Goal: Information Seeking & Learning: Learn about a topic

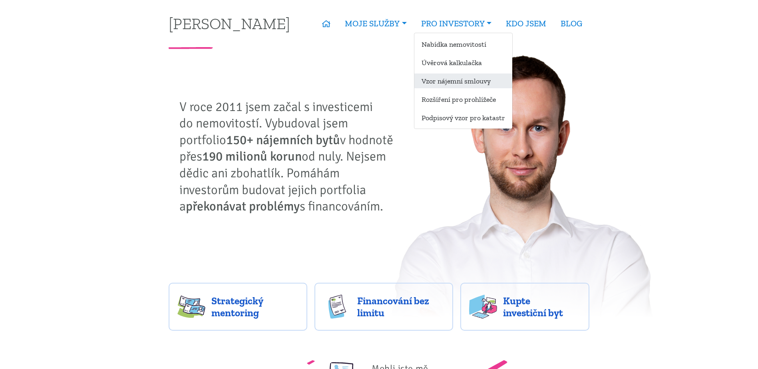
click at [482, 82] on link "Vzor nájemní smlouvy" at bounding box center [463, 81] width 98 height 15
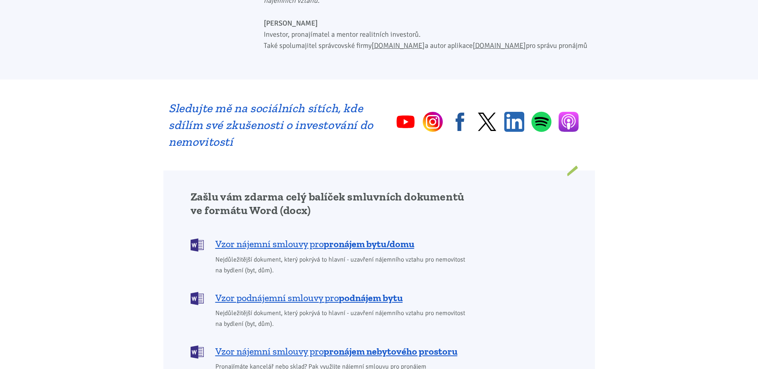
scroll to position [559, 0]
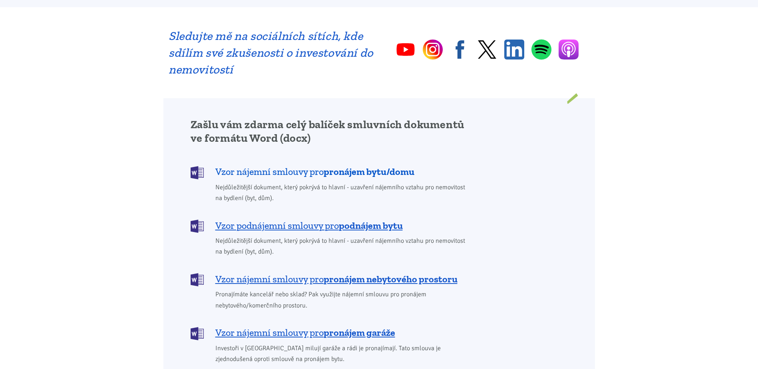
click at [362, 166] on b "pronájem bytu/domu" at bounding box center [369, 172] width 91 height 12
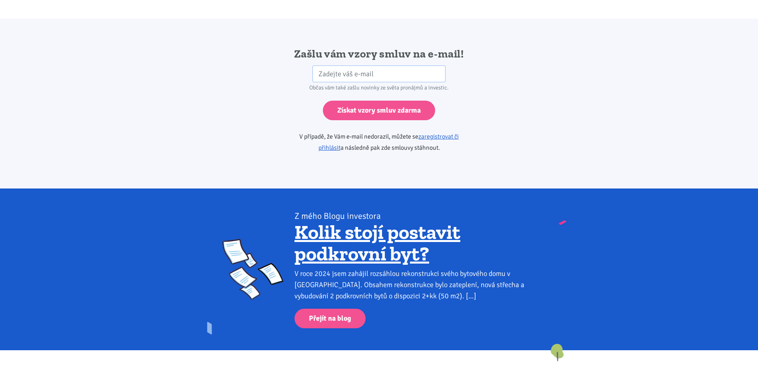
scroll to position [1334, 0]
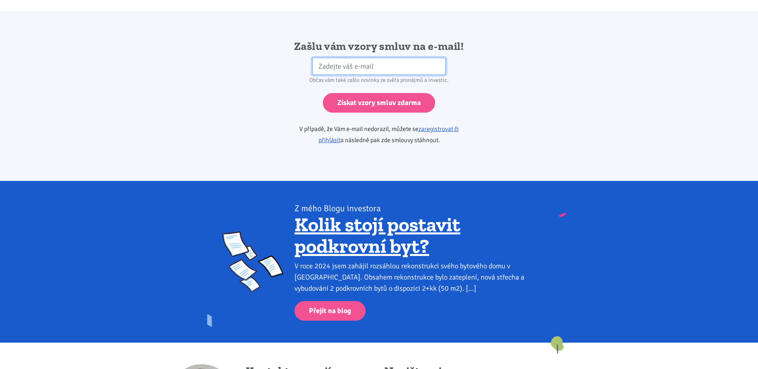
click at [360, 58] on input "email" at bounding box center [378, 66] width 133 height 17
type input "[EMAIL_ADDRESS][DOMAIN_NAME]"
click at [323, 93] on input "Získat vzory smluv zdarma" at bounding box center [379, 103] width 112 height 20
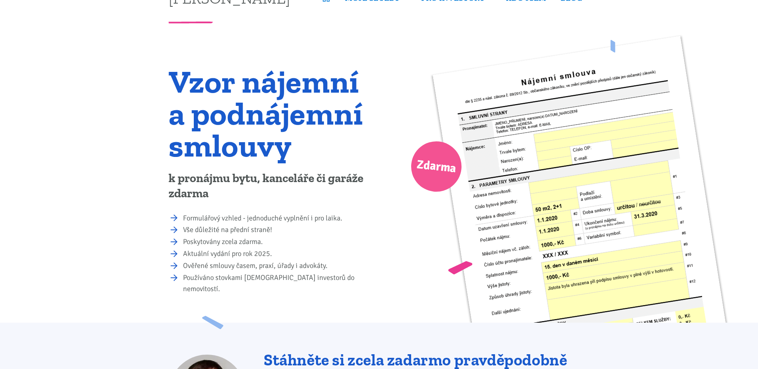
scroll to position [0, 0]
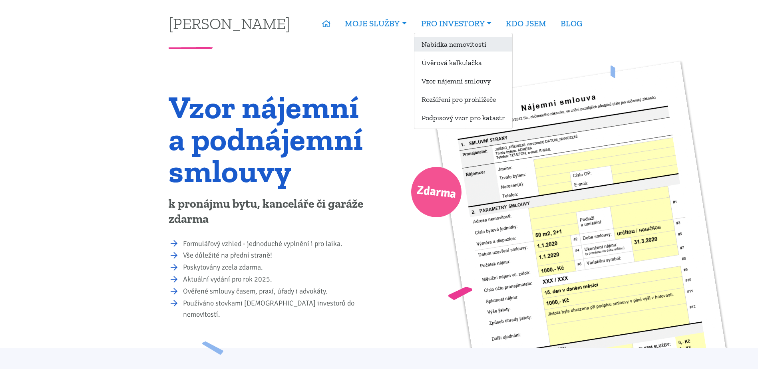
click at [464, 40] on link "Nabídka nemovitostí" at bounding box center [463, 44] width 98 height 15
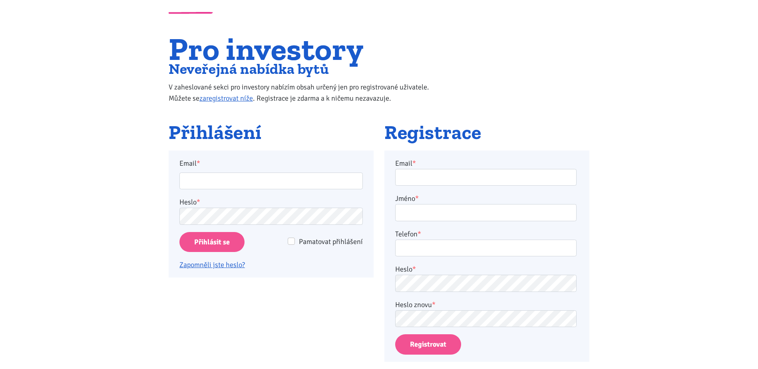
scroll to position [80, 0]
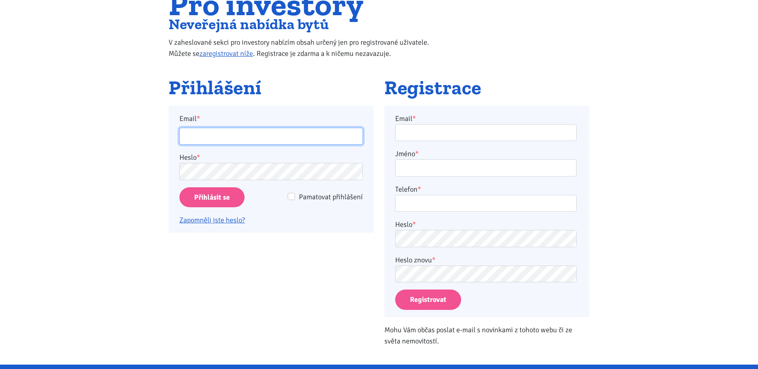
click at [212, 137] on input "Email *" at bounding box center [270, 136] width 183 height 17
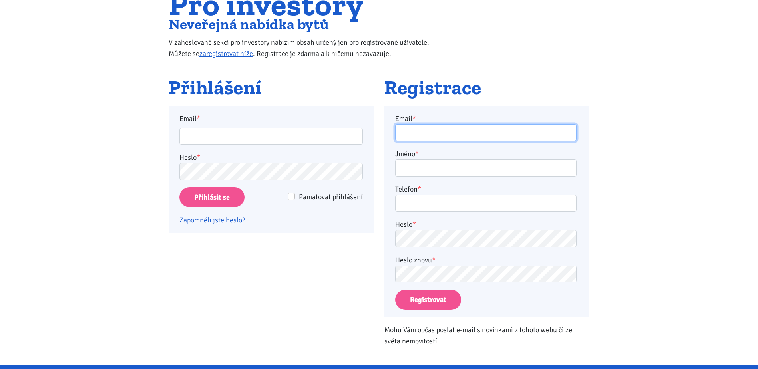
click at [472, 126] on input "Email *" at bounding box center [485, 132] width 181 height 17
type input "jan.berkovec@email.cz"
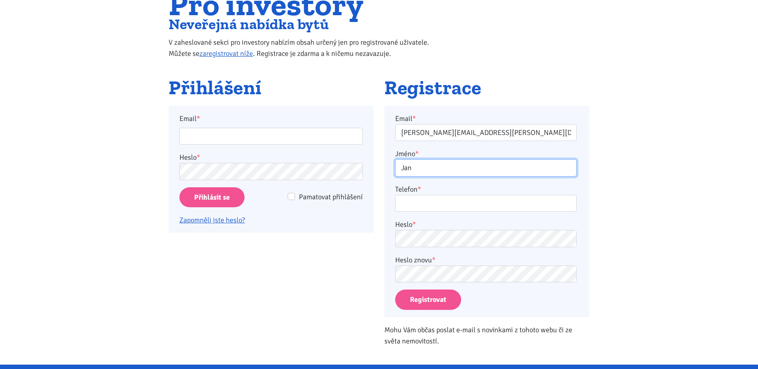
type input "Jan"
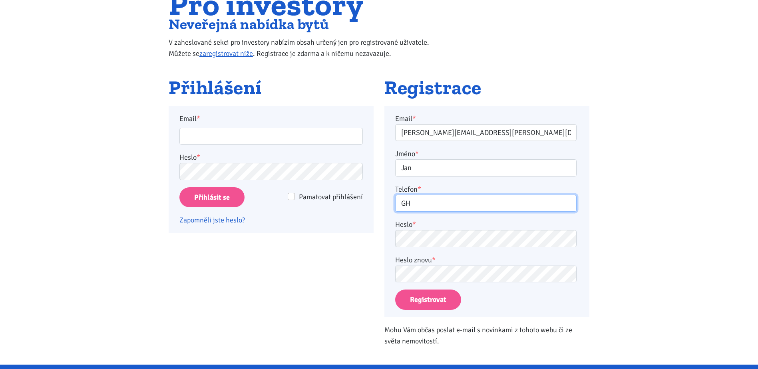
type input "G"
type input "723437642"
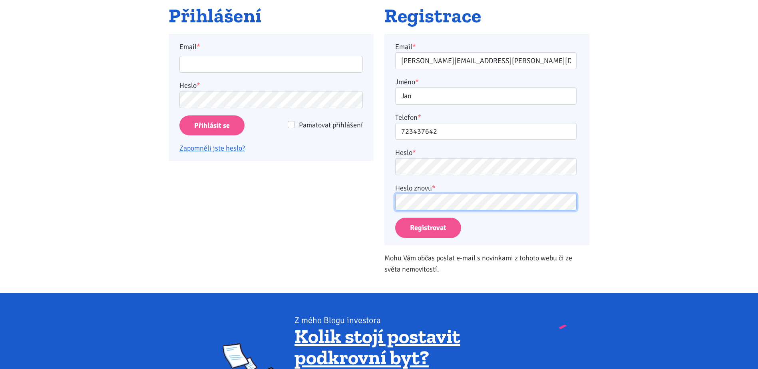
scroll to position [160, 0]
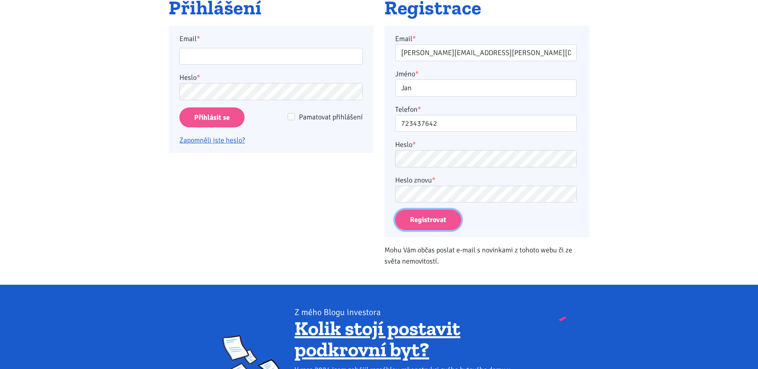
click at [439, 224] on button "Registrovat" at bounding box center [428, 220] width 66 height 20
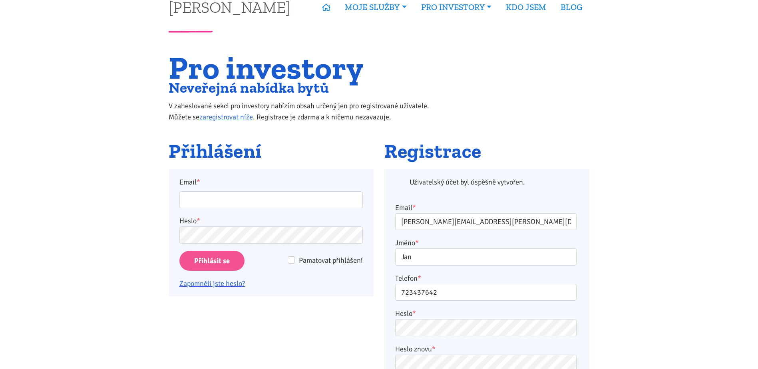
scroll to position [0, 0]
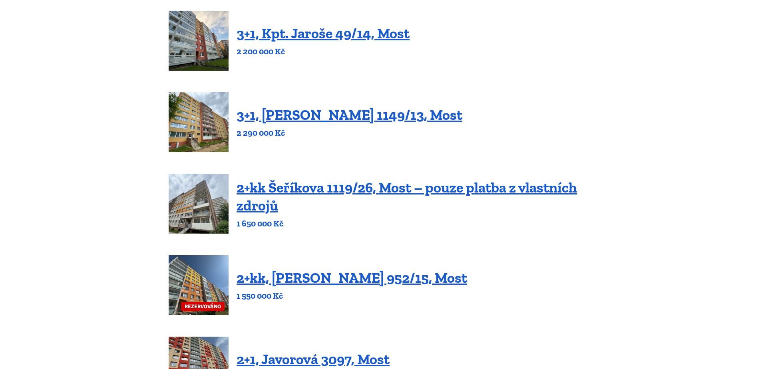
scroll to position [200, 0]
click at [341, 192] on link "2+kk Šeříkova 1119/26, Most – pouze platba z vlastních zdrojů" at bounding box center [407, 196] width 340 height 35
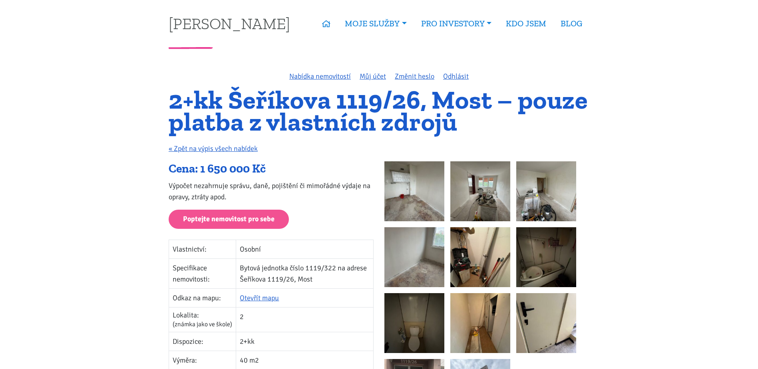
click at [418, 191] on img at bounding box center [414, 191] width 60 height 60
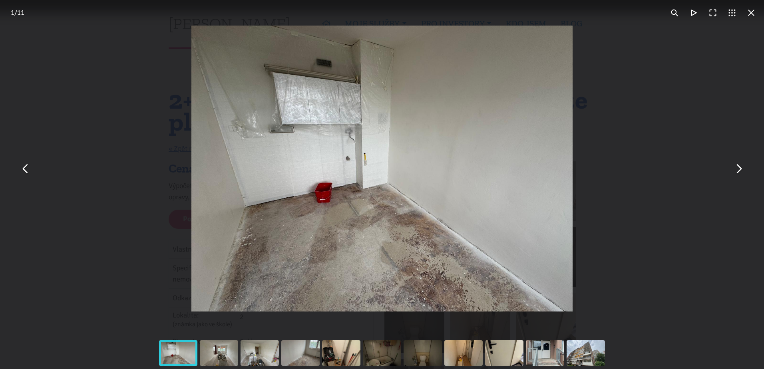
click at [740, 170] on button "You can close this modal content with the ESC key" at bounding box center [738, 168] width 19 height 19
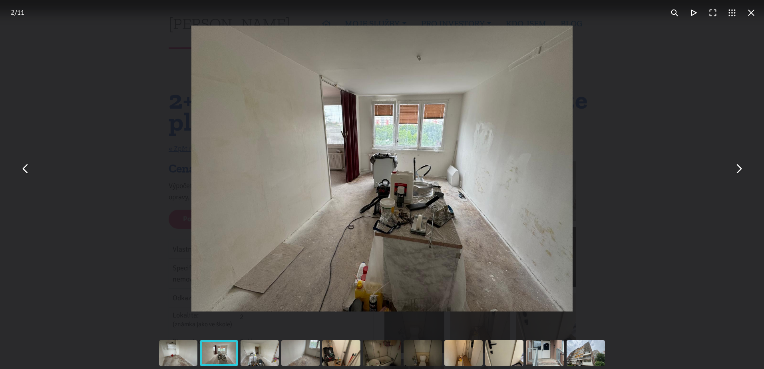
click at [740, 170] on button "You can close this modal content with the ESC key" at bounding box center [738, 168] width 19 height 19
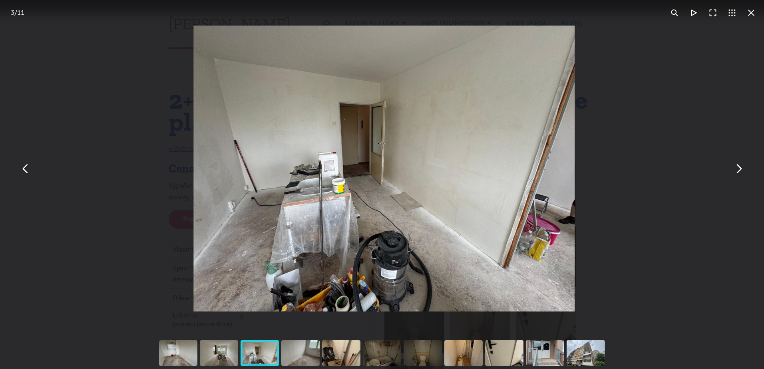
click at [740, 170] on button "You can close this modal content with the ESC key" at bounding box center [738, 168] width 19 height 19
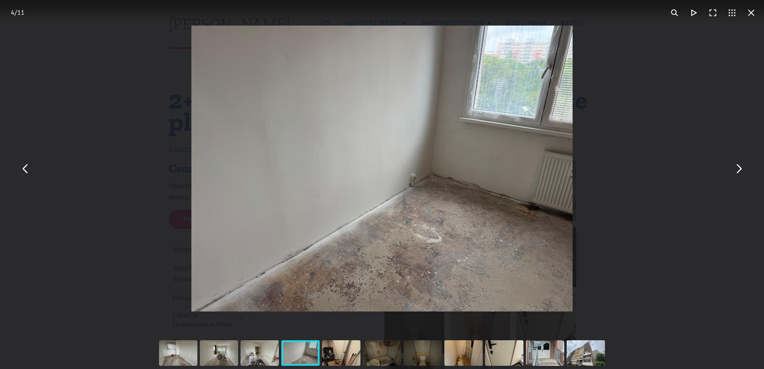
click at [752, 13] on button "You can close this modal content with the ESC key" at bounding box center [751, 12] width 19 height 19
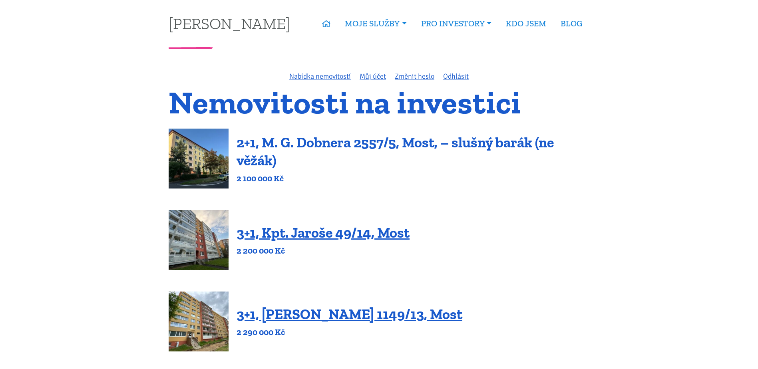
click at [274, 142] on link "2+1, M. G. Dobnera 2557/5, Most, – slušný barák (ne věžák)" at bounding box center [395, 151] width 317 height 35
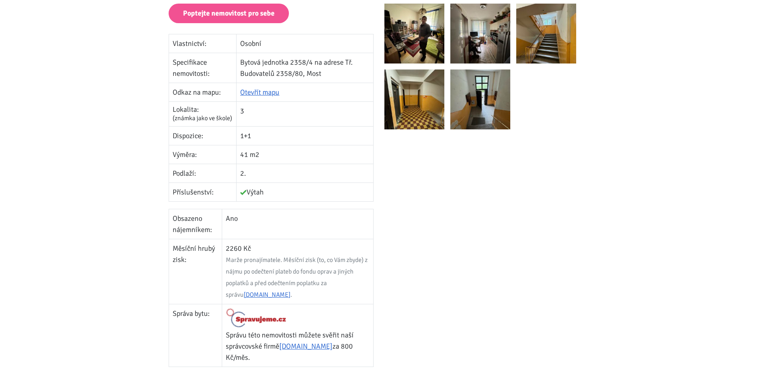
scroll to position [80, 0]
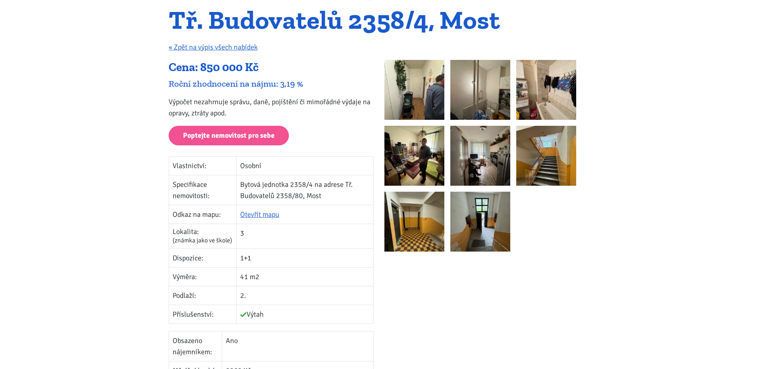
click at [419, 148] on img at bounding box center [414, 156] width 60 height 60
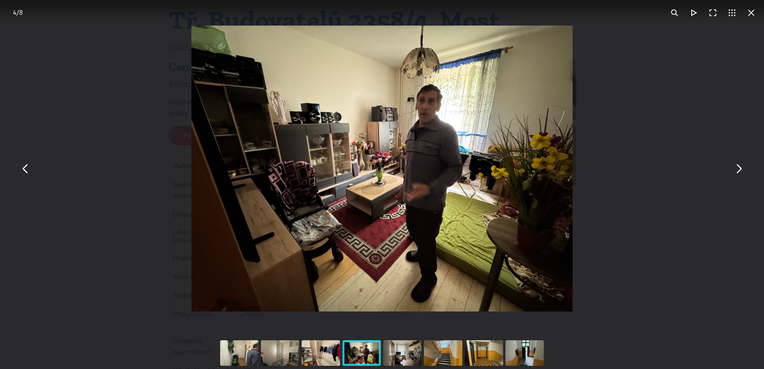
click at [742, 169] on button "You can close this modal content with the ESC key" at bounding box center [738, 168] width 19 height 19
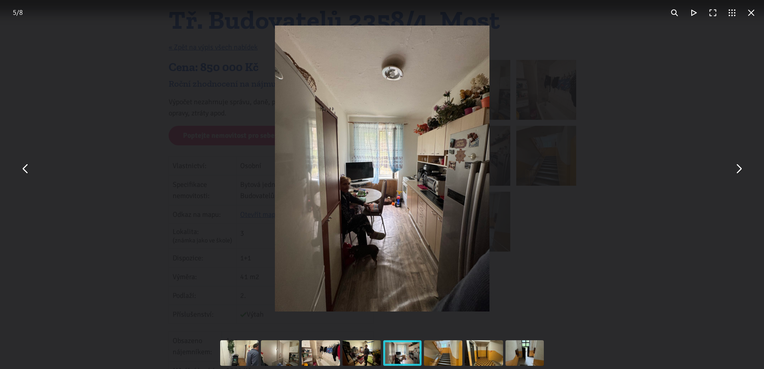
click at [742, 169] on button "You can close this modal content with the ESC key" at bounding box center [738, 168] width 19 height 19
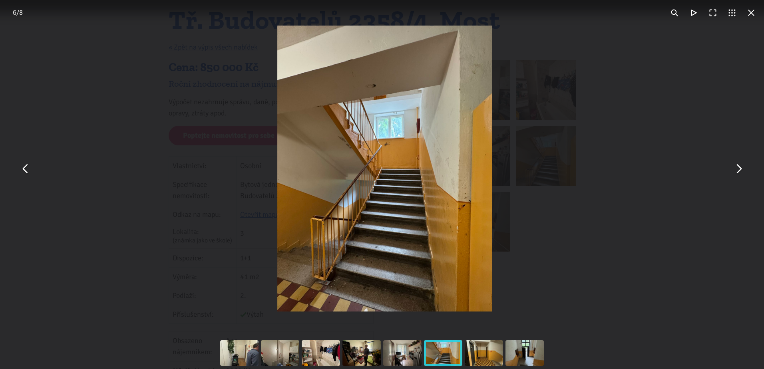
click at [742, 169] on button "You can close this modal content with the ESC key" at bounding box center [738, 168] width 19 height 19
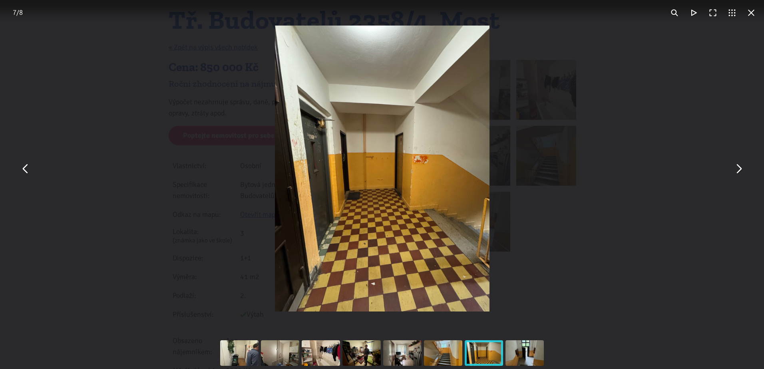
click at [742, 169] on button "You can close this modal content with the ESC key" at bounding box center [738, 168] width 19 height 19
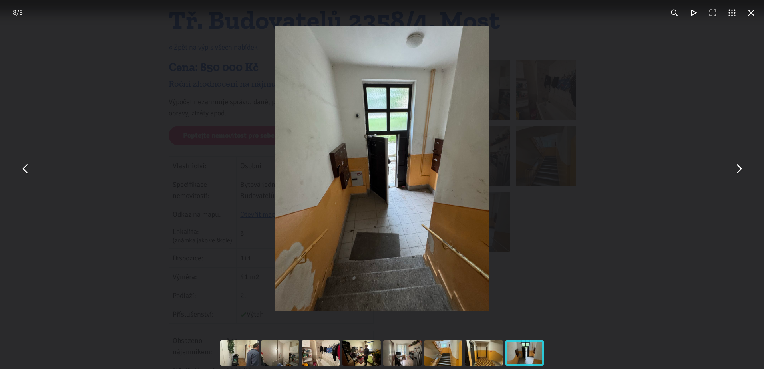
click at [742, 169] on button "You can close this modal content with the ESC key" at bounding box center [738, 168] width 19 height 19
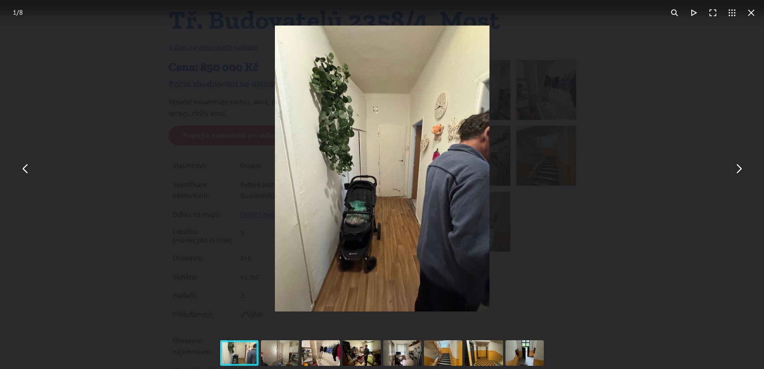
click at [742, 169] on button "You can close this modal content with the ESC key" at bounding box center [738, 168] width 19 height 19
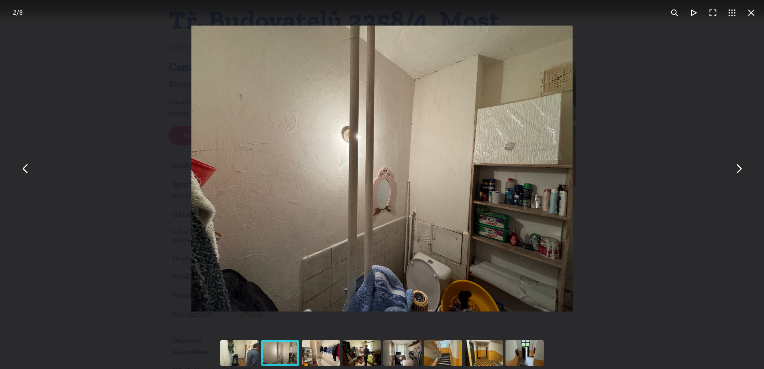
click at [742, 169] on button "You can close this modal content with the ESC key" at bounding box center [738, 168] width 19 height 19
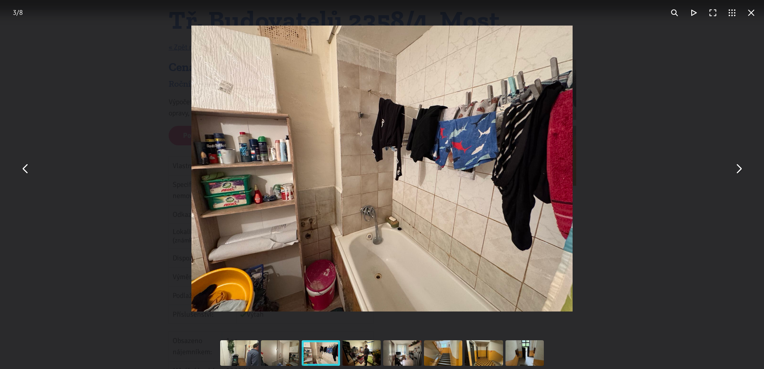
click at [742, 169] on button "You can close this modal content with the ESC key" at bounding box center [738, 168] width 19 height 19
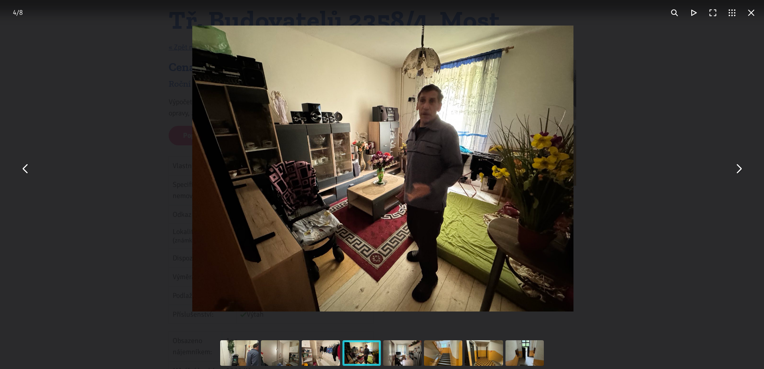
click at [742, 169] on button "You can close this modal content with the ESC key" at bounding box center [738, 168] width 19 height 19
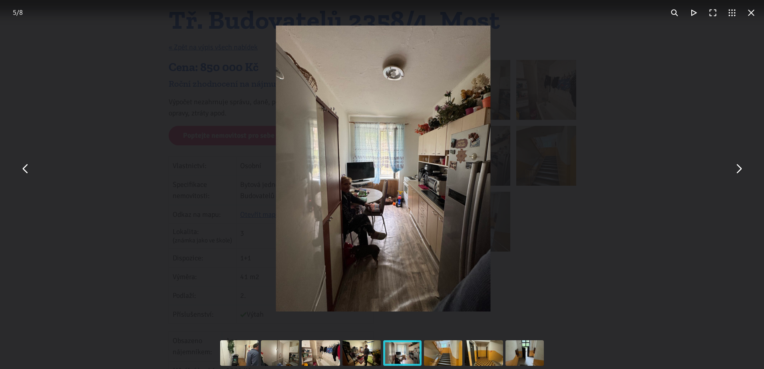
click at [753, 17] on button "You can close this modal content with the ESC key" at bounding box center [751, 12] width 19 height 19
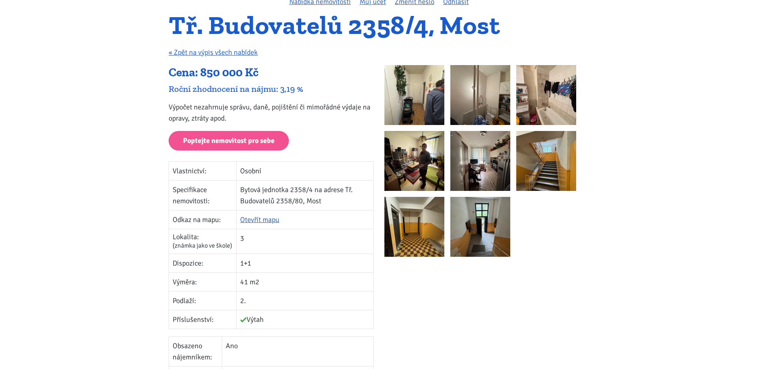
scroll to position [40, 0]
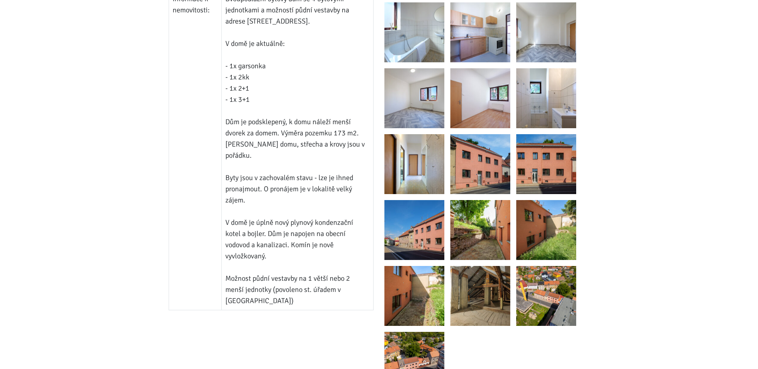
scroll to position [639, 0]
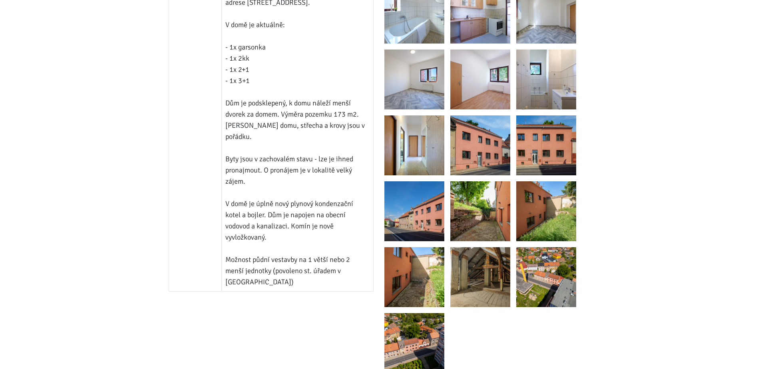
drag, startPoint x: 513, startPoint y: 271, endPoint x: 508, endPoint y: 272, distance: 5.7
click at [497, 273] on img at bounding box center [480, 277] width 60 height 60
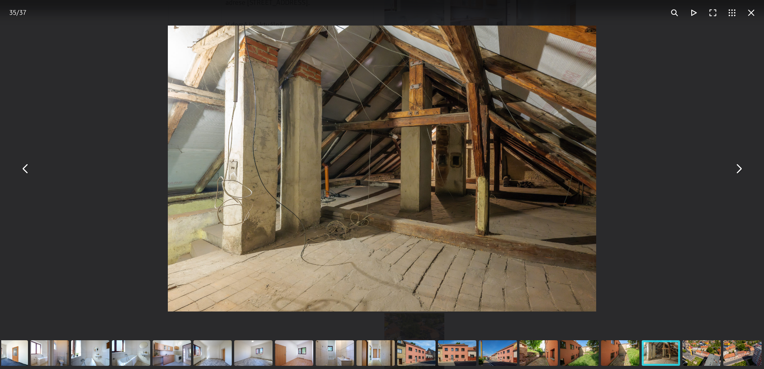
click at [742, 174] on button "You can close this modal content with the ESC key" at bounding box center [738, 168] width 19 height 19
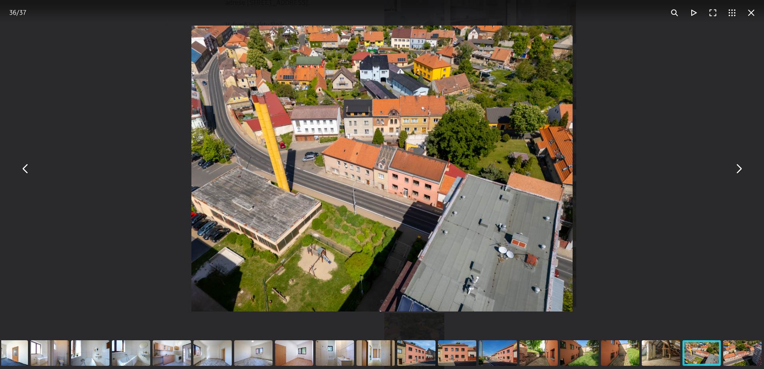
click at [740, 172] on button "You can close this modal content with the ESC key" at bounding box center [738, 168] width 19 height 19
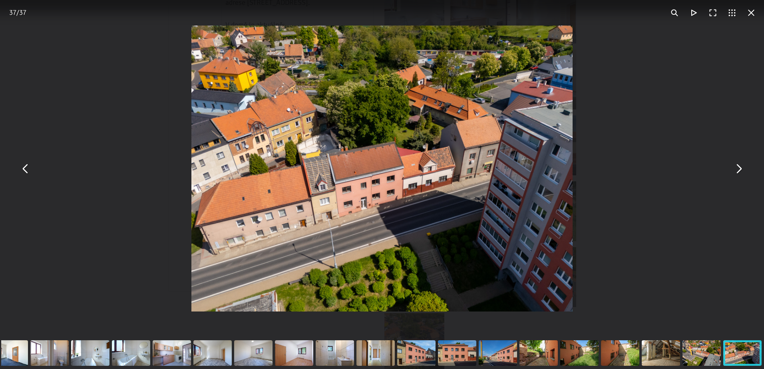
click at [752, 14] on button "You can close this modal content with the ESC key" at bounding box center [751, 12] width 19 height 19
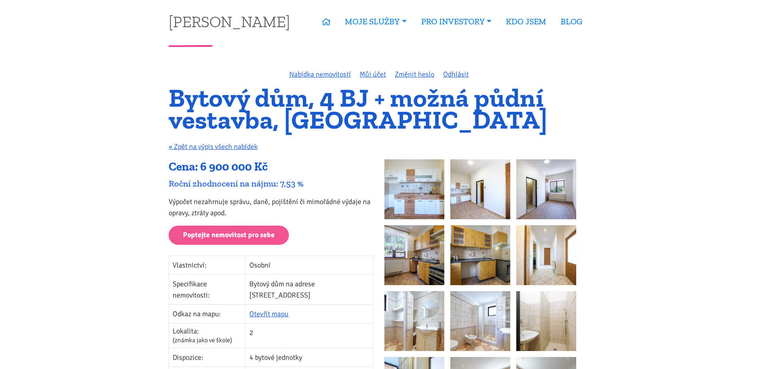
scroll to position [0, 0]
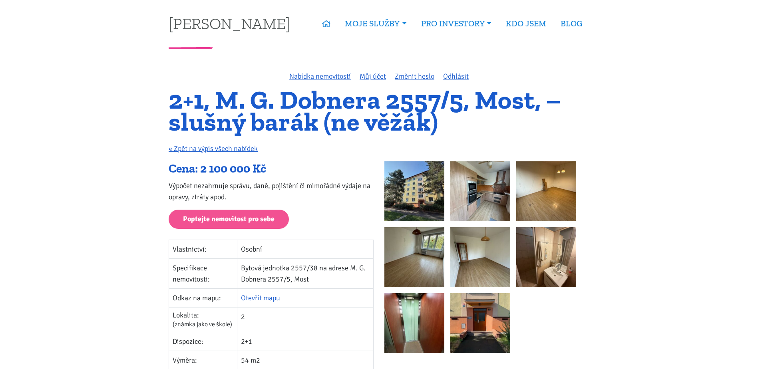
click at [469, 201] on img at bounding box center [480, 191] width 60 height 60
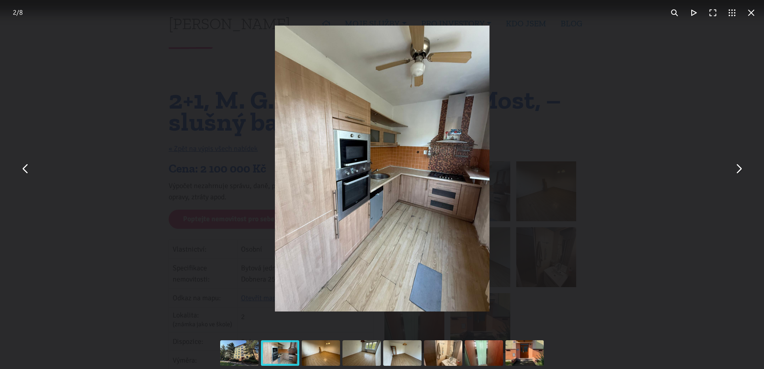
click at [735, 171] on button "You can close this modal content with the ESC key" at bounding box center [738, 168] width 19 height 19
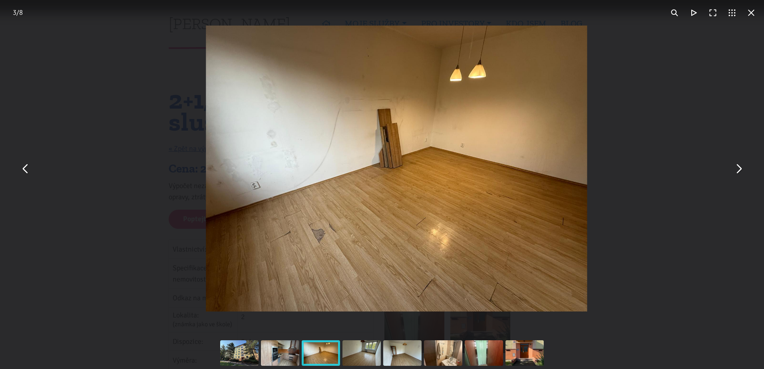
click at [744, 171] on button "You can close this modal content with the ESC key" at bounding box center [738, 168] width 19 height 19
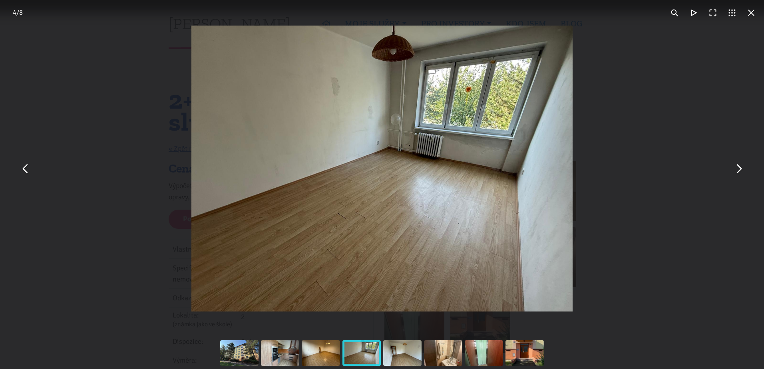
click at [20, 169] on button "You can close this modal content with the ESC key" at bounding box center [25, 168] width 19 height 19
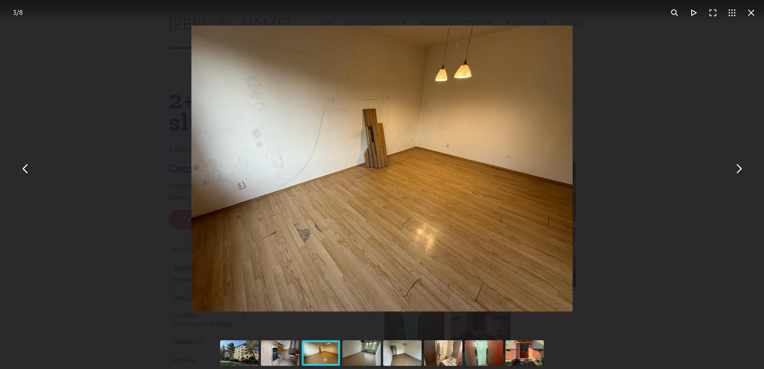
click at [306, 236] on img "You can close this modal content with the ESC key" at bounding box center [382, 169] width 382 height 286
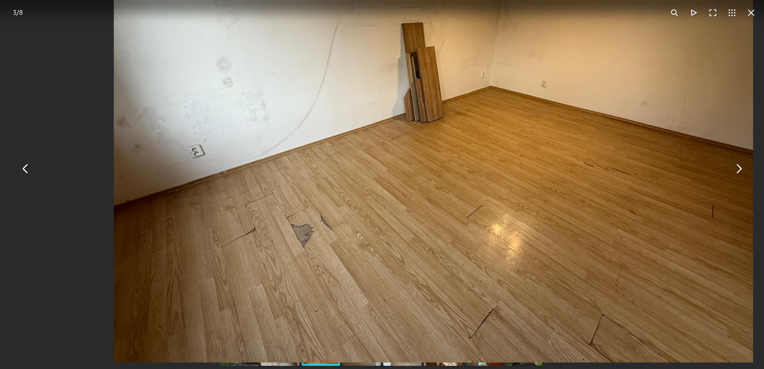
click at [461, 231] on img "You can close this modal content with the ESC key" at bounding box center [432, 122] width 639 height 479
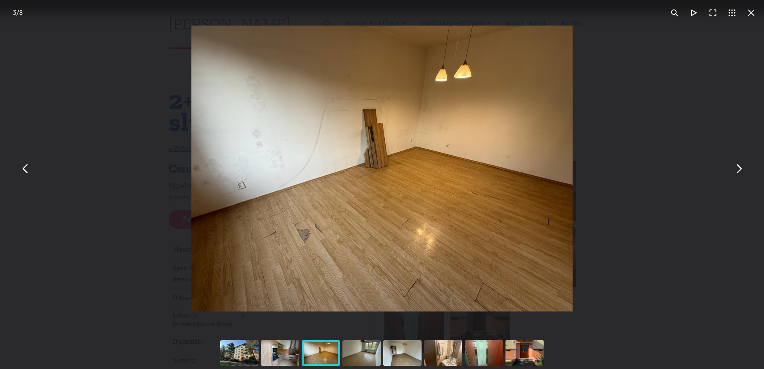
click at [747, 16] on button "You can close this modal content with the ESC key" at bounding box center [751, 12] width 19 height 19
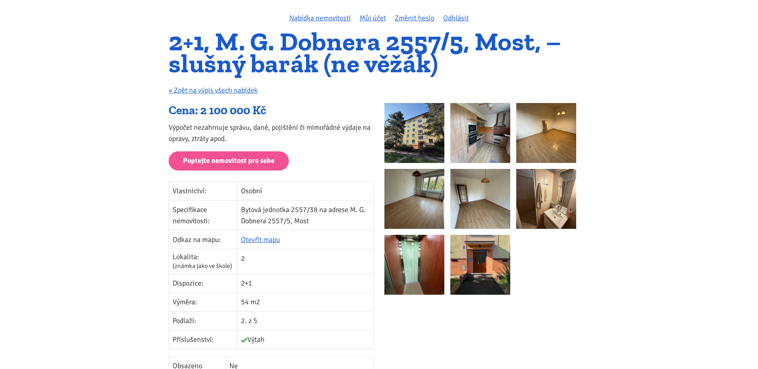
scroll to position [40, 0]
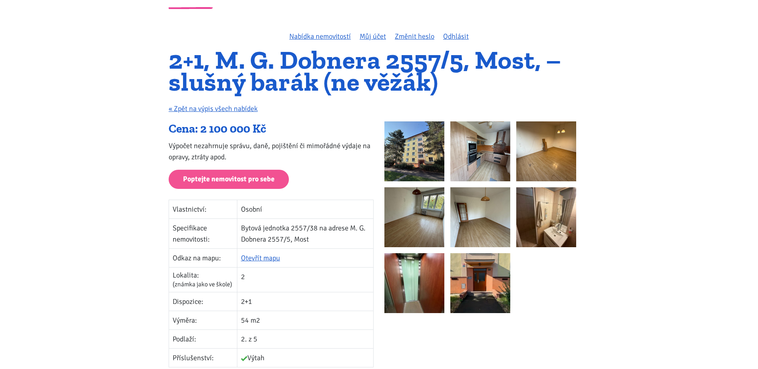
click at [426, 152] on img at bounding box center [414, 151] width 60 height 60
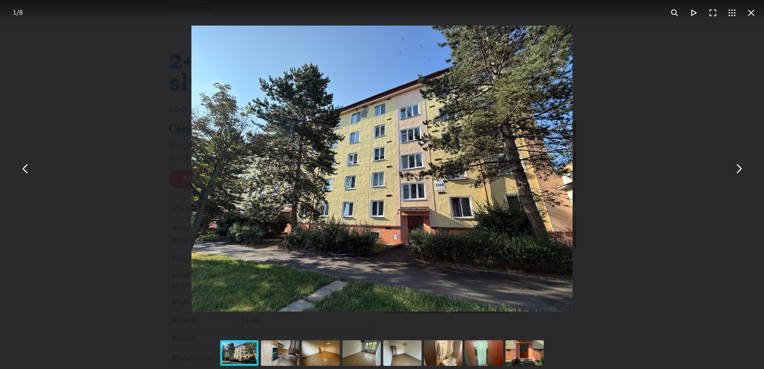
click at [743, 172] on button "You can close this modal content with the ESC key" at bounding box center [738, 168] width 19 height 19
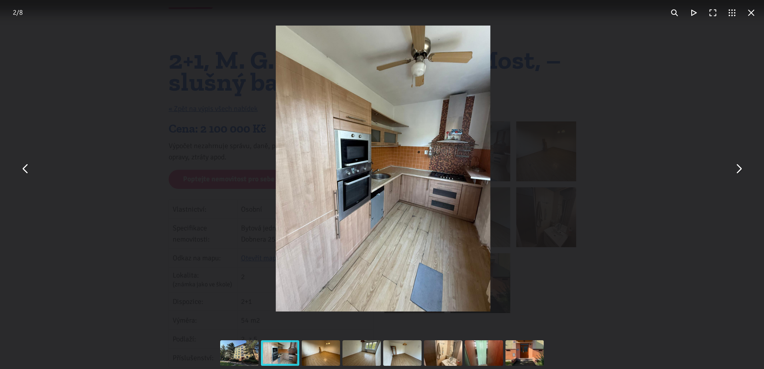
click at [743, 172] on button "You can close this modal content with the ESC key" at bounding box center [738, 168] width 19 height 19
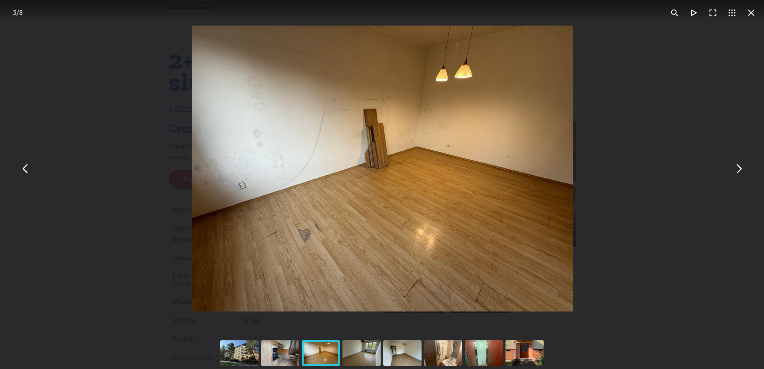
click at [753, 11] on button "You can close this modal content with the ESC key" at bounding box center [751, 12] width 19 height 19
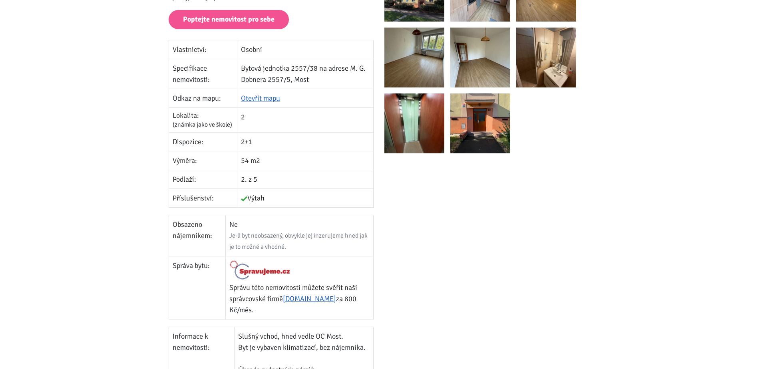
scroll to position [400, 0]
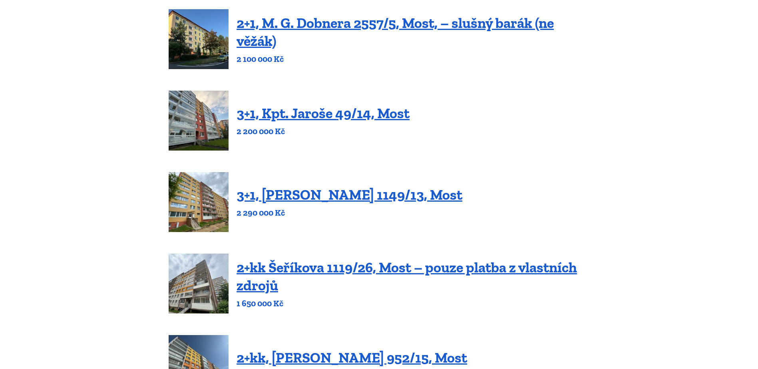
scroll to position [120, 0]
click at [304, 197] on link "3+1, [PERSON_NAME] 1149/13, Most" at bounding box center [350, 194] width 226 height 17
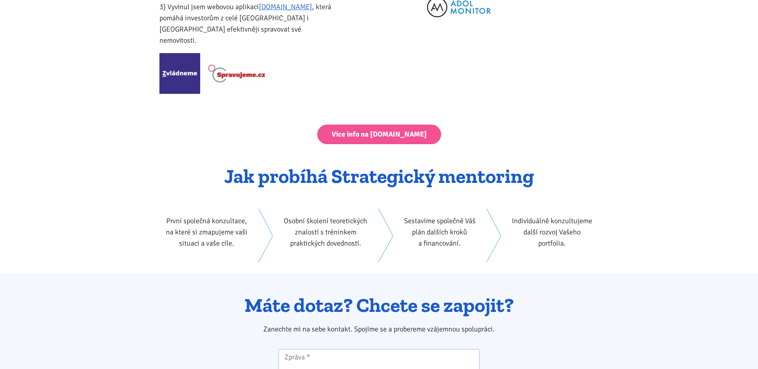
scroll to position [1159, 0]
